Goal: Find specific page/section: Find specific page/section

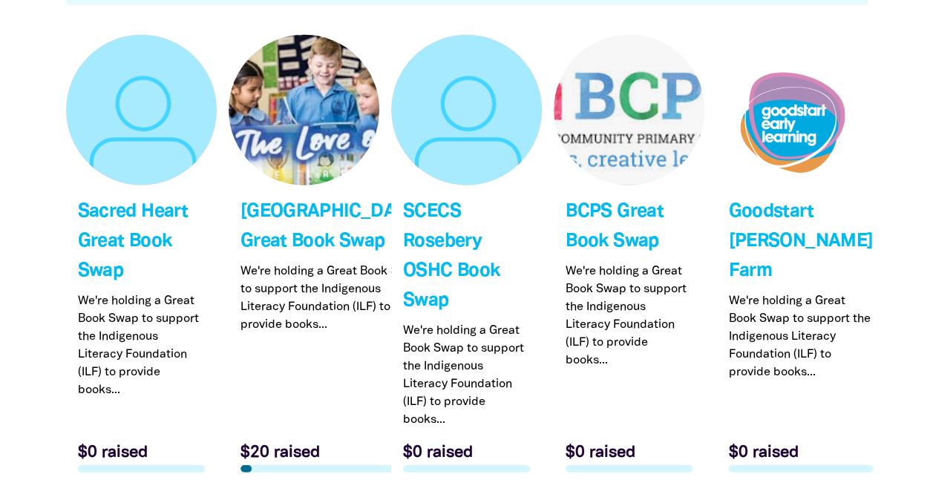
scroll to position [4527, 0]
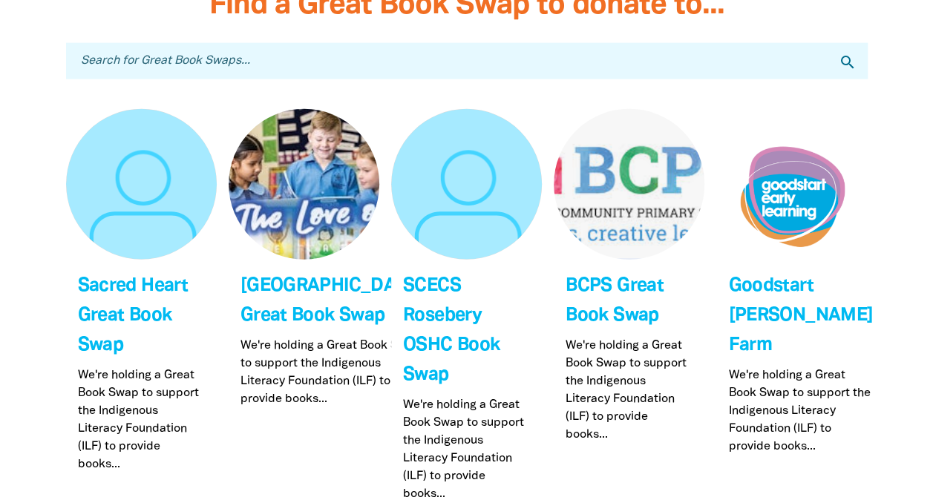
click at [226, 43] on input "Search for Great Book Swaps..." at bounding box center [467, 61] width 802 height 36
type input "roche"
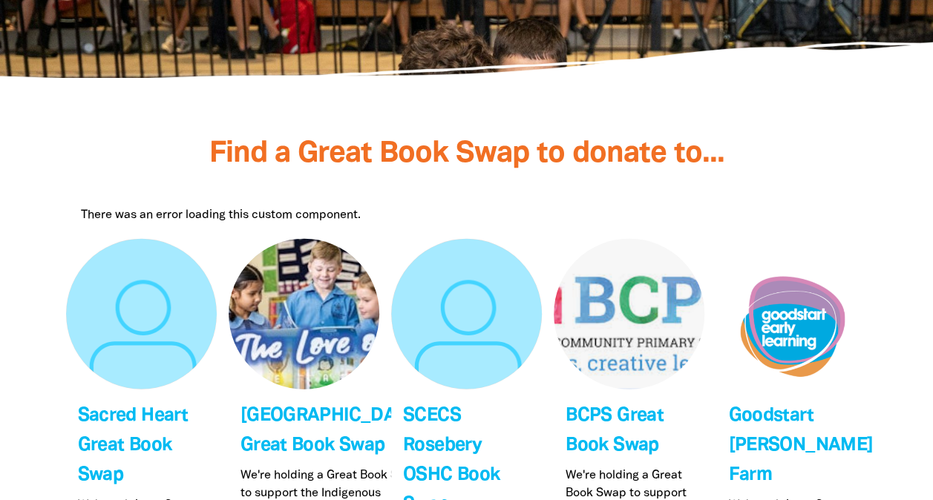
scroll to position [4008, 0]
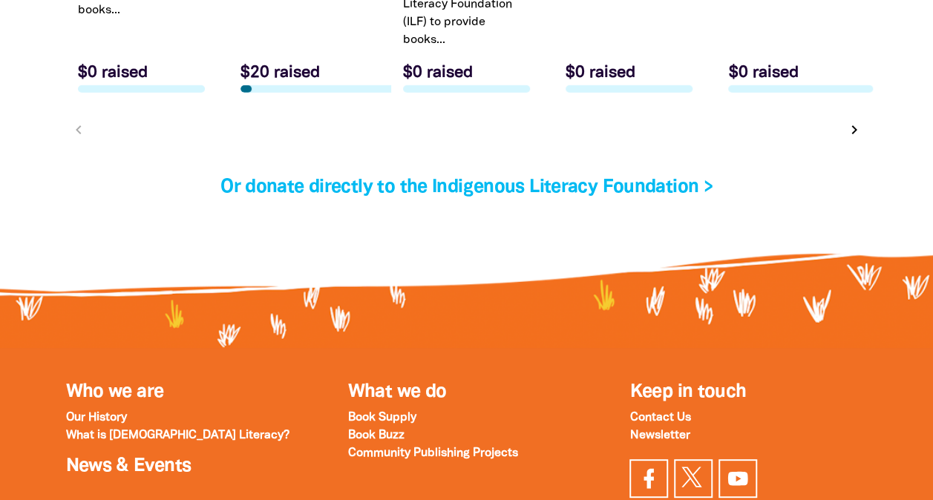
scroll to position [4914, 0]
